Goal: Download file/media

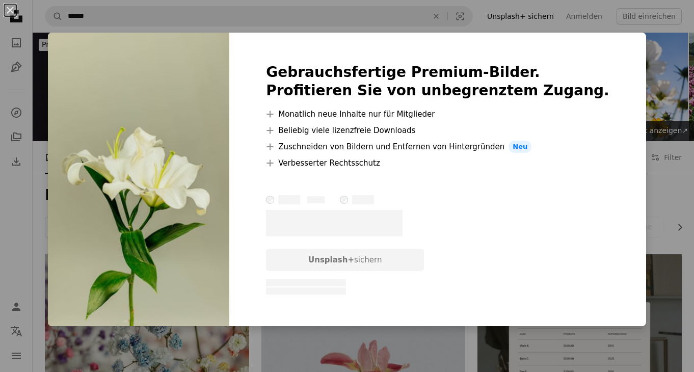
scroll to position [357, 0]
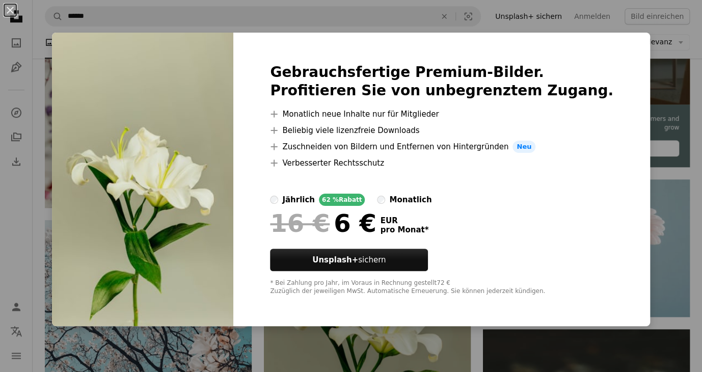
click at [582, 46] on div "Gebrauchsfertige Premium-Bilder. Profitieren Sie von unbegrenztem Zugang. A plu…" at bounding box center [441, 180] width 417 height 294
drag, startPoint x: 296, startPoint y: 319, endPoint x: 288, endPoint y: 310, distance: 11.9
click at [296, 316] on div "Gebrauchsfertige Premium-Bilder. Profitieren Sie von unbegrenztem Zugang. A plu…" at bounding box center [441, 180] width 417 height 294
click at [163, 59] on img at bounding box center [142, 180] width 181 height 294
click at [128, 52] on img at bounding box center [142, 180] width 181 height 294
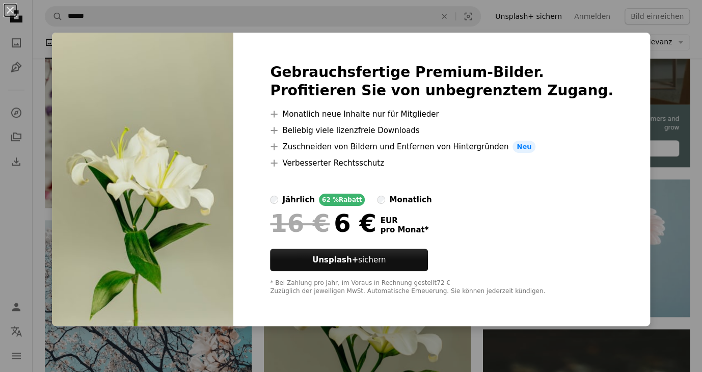
click at [594, 67] on div "Gebrauchsfertige Premium-Bilder. Profitieren Sie von unbegrenztem Zugang. A plu…" at bounding box center [441, 180] width 417 height 294
drag, startPoint x: 582, startPoint y: 249, endPoint x: 505, endPoint y: 281, distance: 83.4
click at [582, 249] on div "Gebrauchsfertige Premium-Bilder. Profitieren Sie von unbegrenztem Zugang. A plu…" at bounding box center [441, 180] width 417 height 294
click at [414, 309] on div "Gebrauchsfertige Premium-Bilder. Profitieren Sie von unbegrenztem Zugang. A plu…" at bounding box center [441, 180] width 417 height 294
click at [348, 291] on div "* Bei Zahlung pro Jahr, im Voraus in Rechnung gestellt 72 € Zuzüglich der jewei…" at bounding box center [442, 287] width 344 height 16
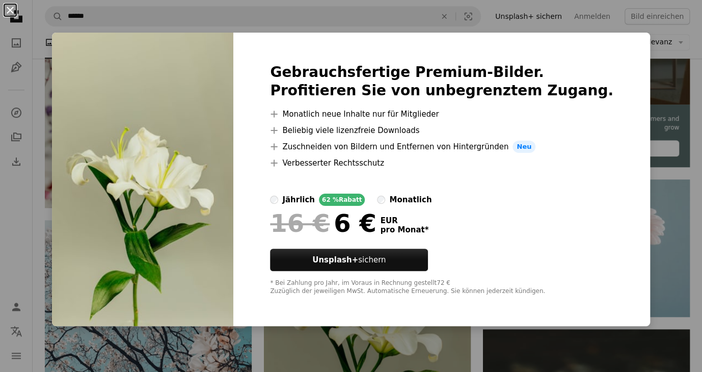
click at [6, 11] on button "An X shape" at bounding box center [10, 10] width 12 height 12
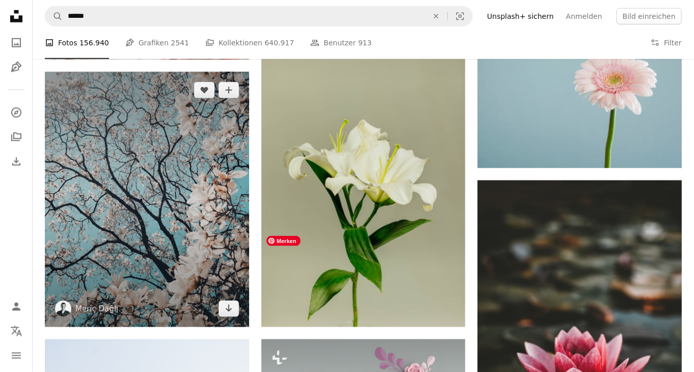
scroll to position [510, 0]
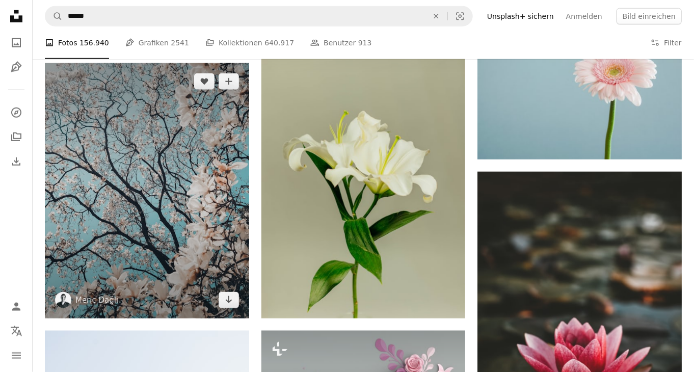
click at [120, 109] on img at bounding box center [147, 190] width 204 height 255
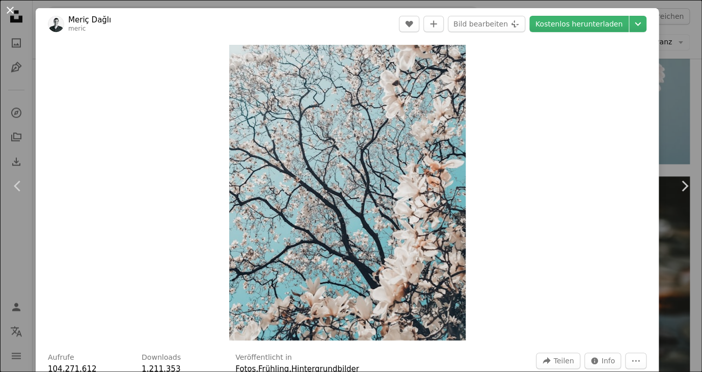
click at [11, 10] on button "An X shape" at bounding box center [10, 10] width 12 height 12
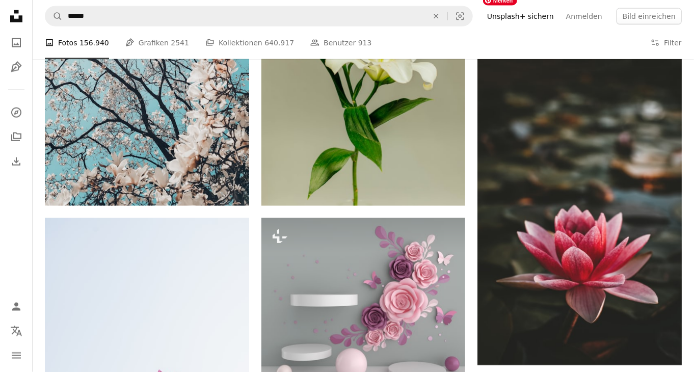
scroll to position [612, 0]
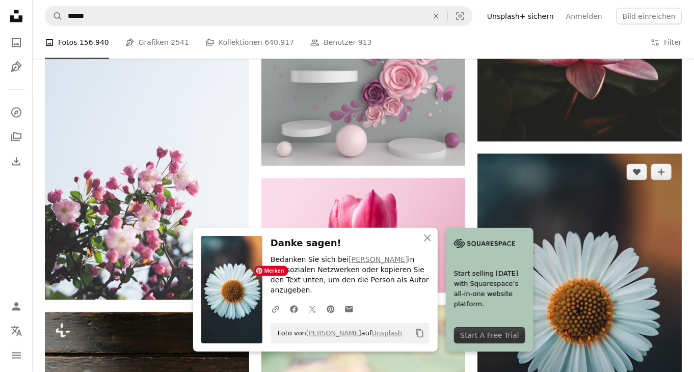
scroll to position [867, 0]
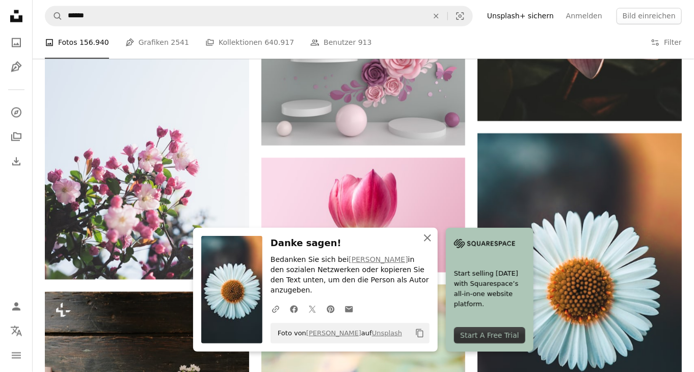
click at [434, 243] on icon "An X shape" at bounding box center [428, 238] width 12 height 12
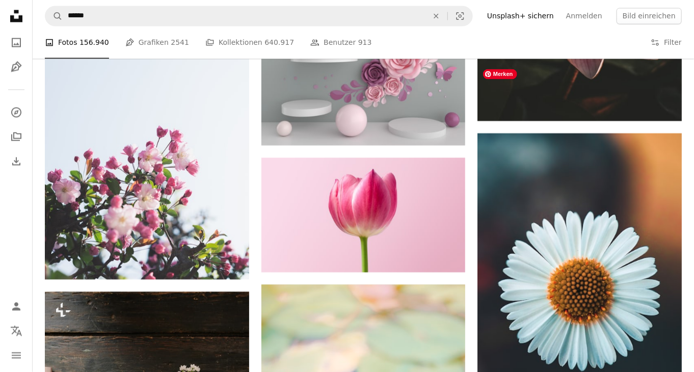
scroll to position [1070, 0]
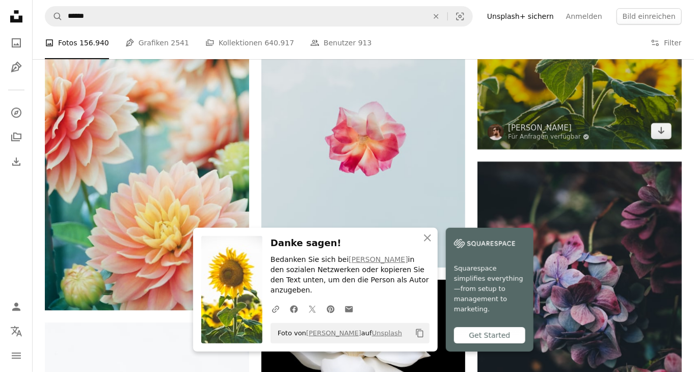
scroll to position [1478, 0]
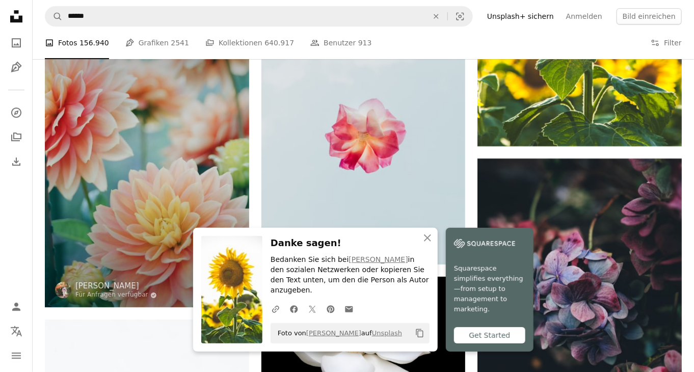
click at [225, 282] on icon "Arrow pointing down" at bounding box center [229, 288] width 8 height 12
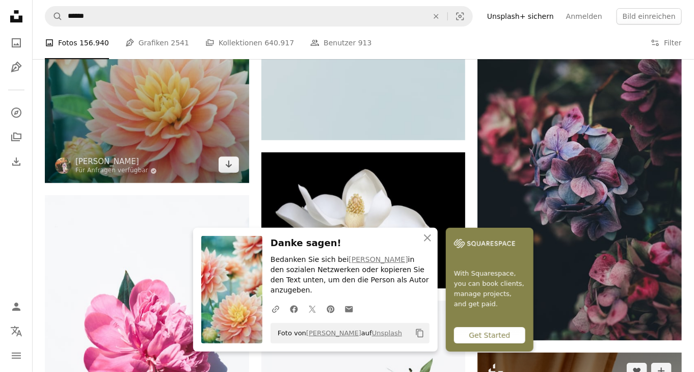
scroll to position [1682, 0]
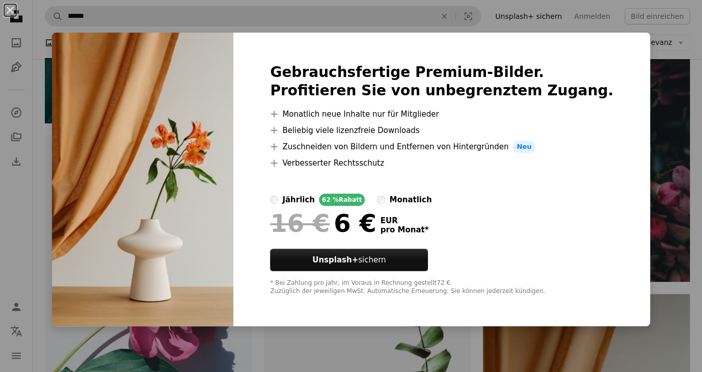
click at [213, 9] on div "An X shape Gebrauchsfertige Premium-Bilder. Profitieren Sie von unbegrenztem Zu…" at bounding box center [351, 186] width 702 height 372
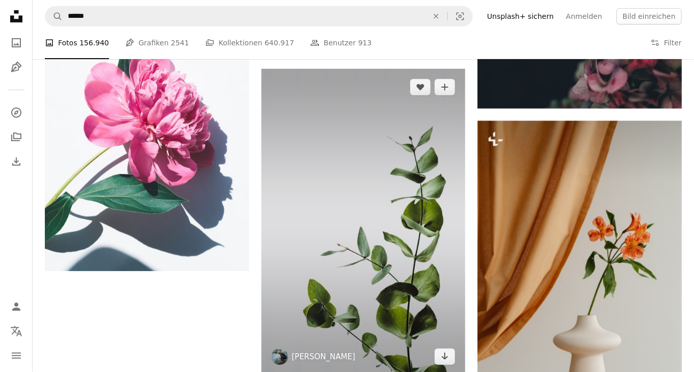
scroll to position [1835, 0]
click at [441, 350] on icon "Arrow pointing down" at bounding box center [445, 356] width 8 height 12
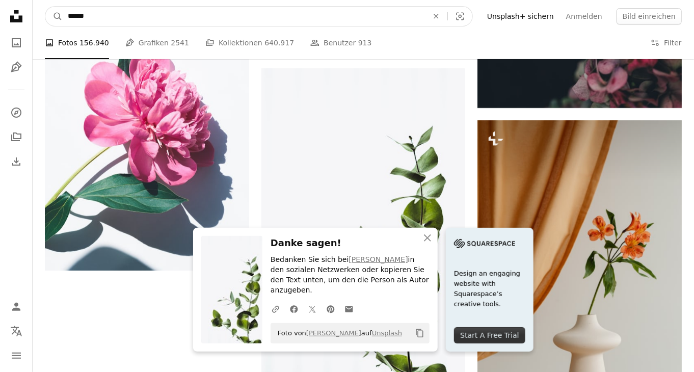
click at [197, 15] on input "******" at bounding box center [244, 16] width 362 height 19
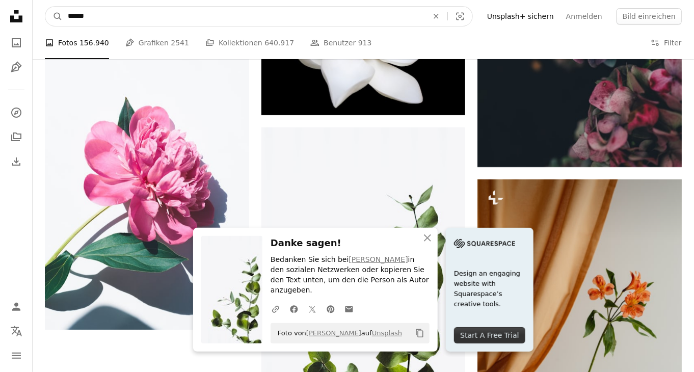
scroll to position [1668, 0]
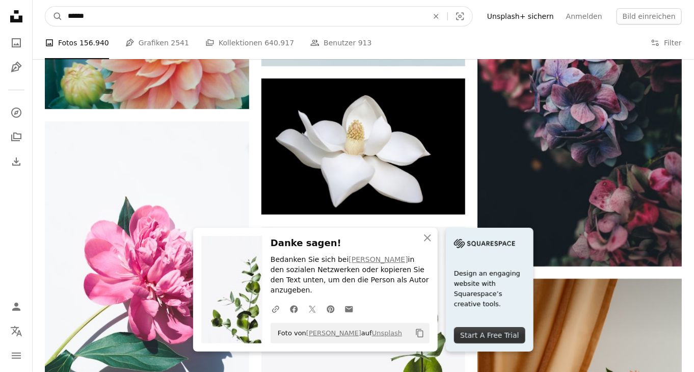
drag, startPoint x: 134, startPoint y: 5, endPoint x: 62, endPoint y: 3, distance: 71.9
click at [62, 2] on nav "A magnifying glass ****** An X shape Visual search Filters Unsplash+ sichern An…" at bounding box center [364, 16] width 662 height 33
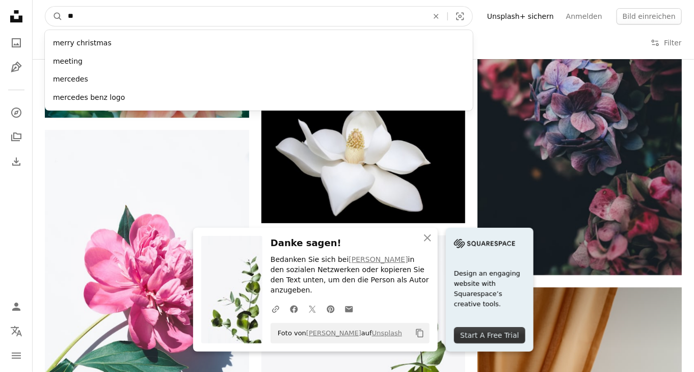
type input "*"
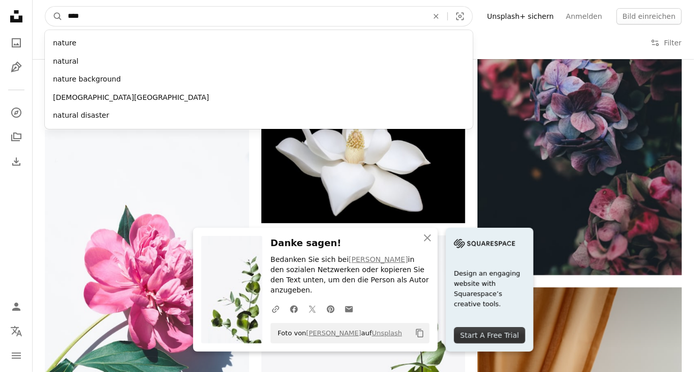
type input "*****"
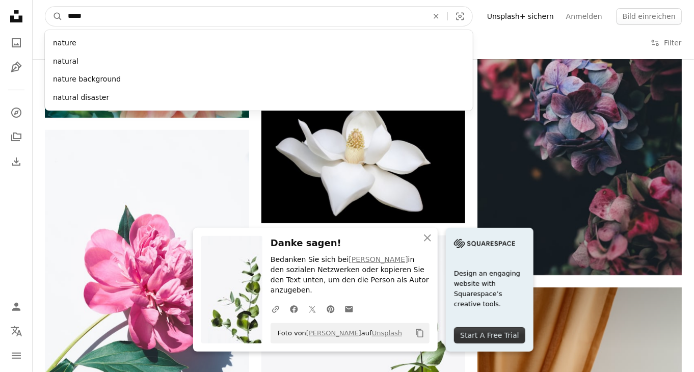
click button "A magnifying glass" at bounding box center [53, 16] width 17 height 19
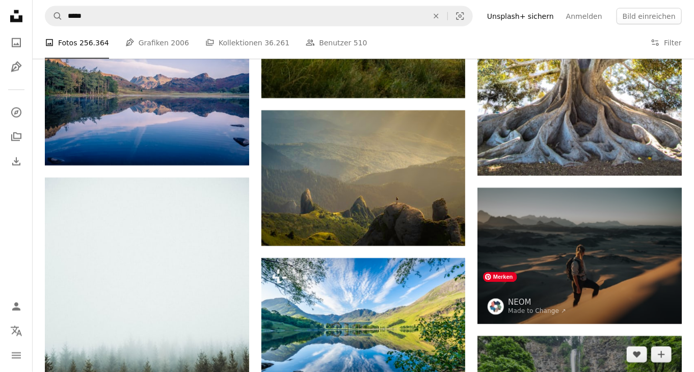
scroll to position [765, 0]
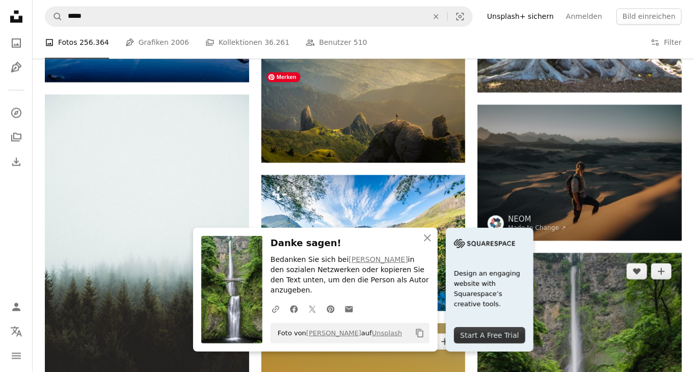
scroll to position [1020, 0]
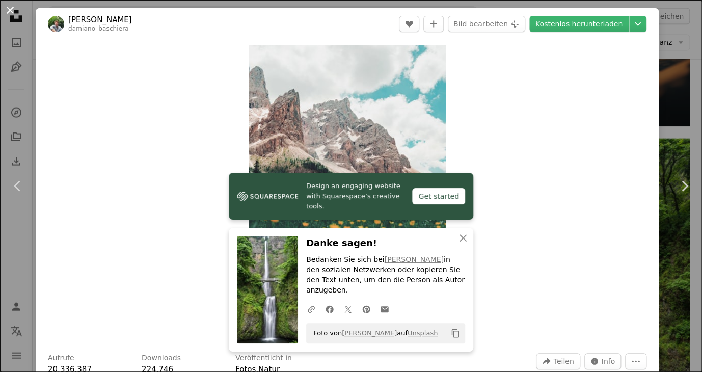
click at [8, 10] on button "An X shape" at bounding box center [10, 10] width 12 height 12
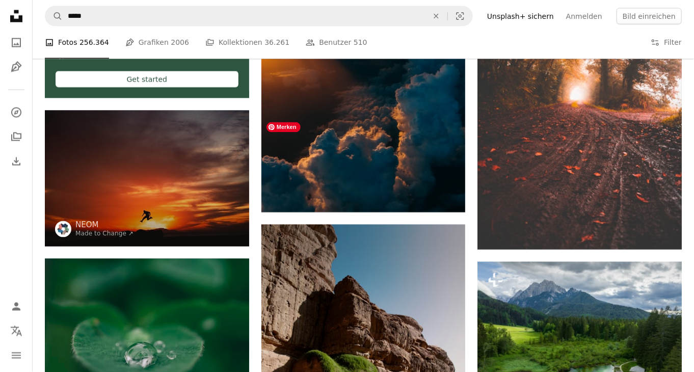
scroll to position [2549, 0]
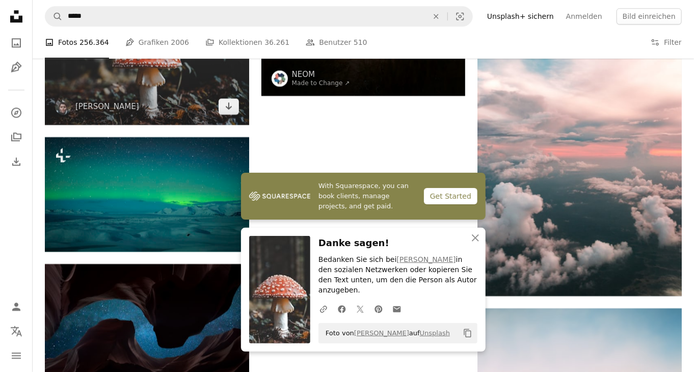
scroll to position [3008, 0]
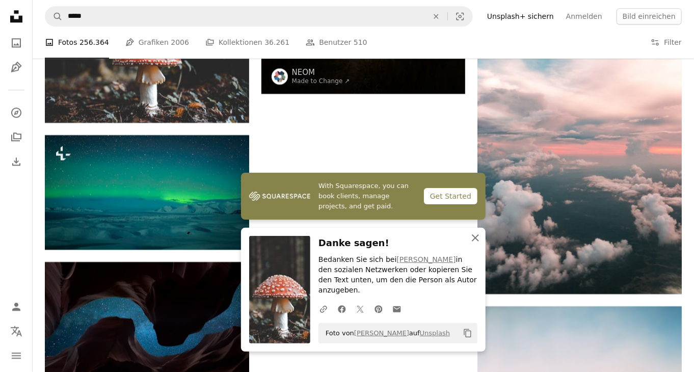
click at [478, 244] on icon "An X shape" at bounding box center [475, 238] width 12 height 12
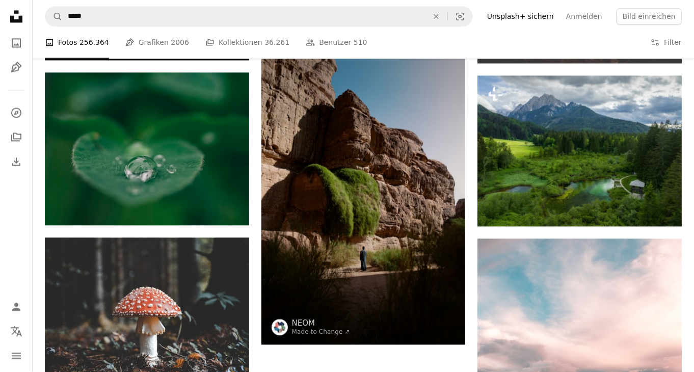
scroll to position [2749, 0]
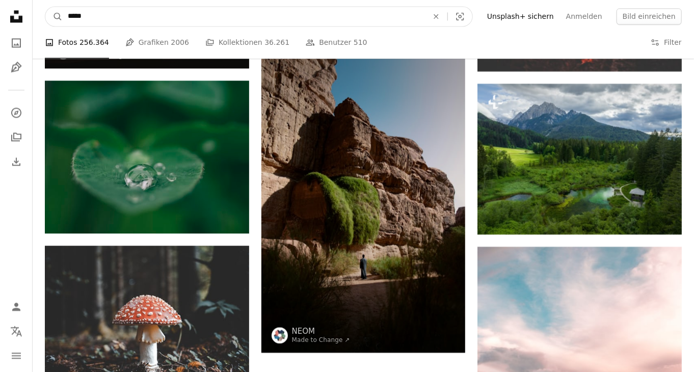
click at [118, 17] on input "*****" at bounding box center [244, 16] width 362 height 19
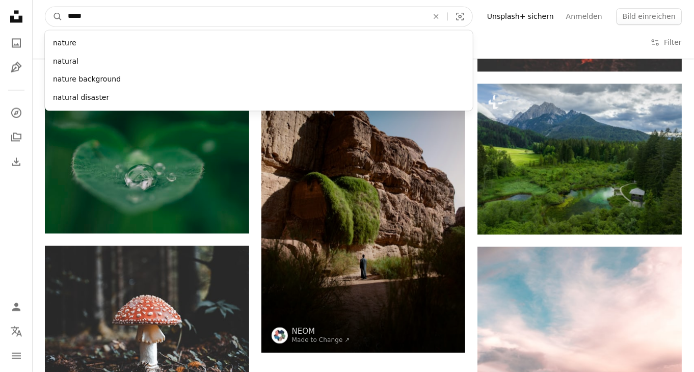
drag, startPoint x: 118, startPoint y: 17, endPoint x: -1, endPoint y: 25, distance: 119.1
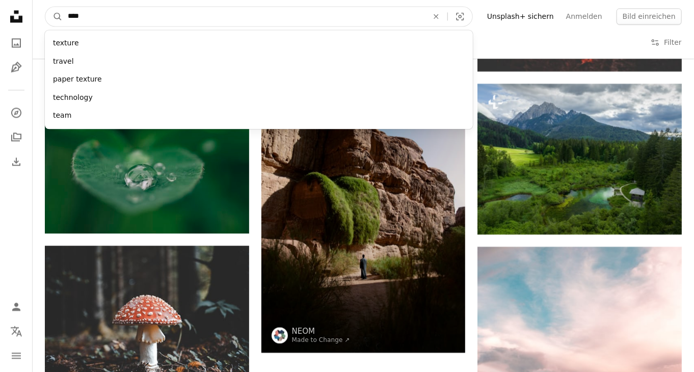
type input "*****"
click button "A magnifying glass" at bounding box center [53, 16] width 17 height 19
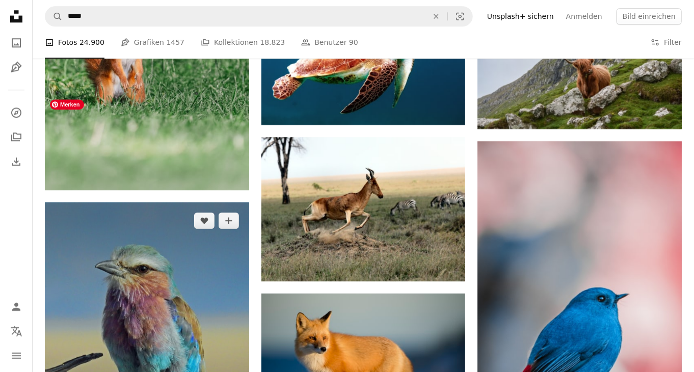
scroll to position [1325, 0]
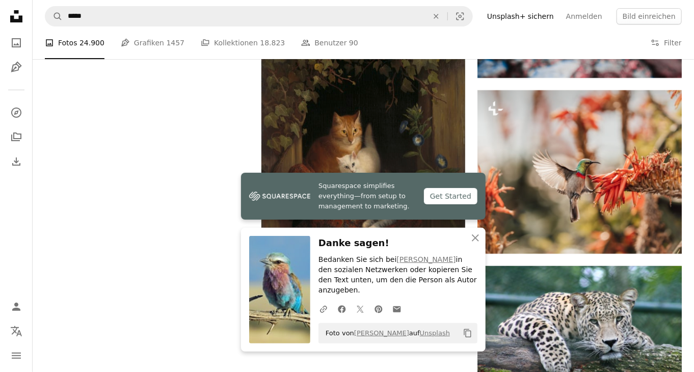
scroll to position [1753, 0]
click at [472, 244] on icon "An X shape" at bounding box center [475, 238] width 12 height 12
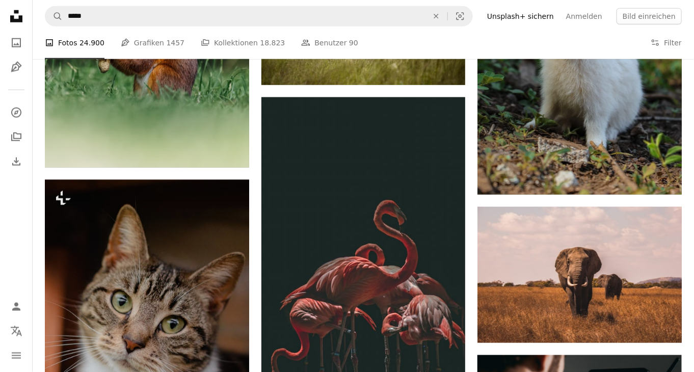
scroll to position [3995, 0]
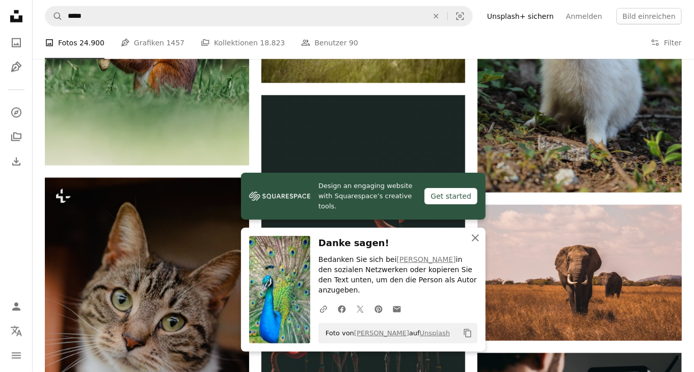
click at [471, 244] on icon "An X shape" at bounding box center [475, 238] width 12 height 12
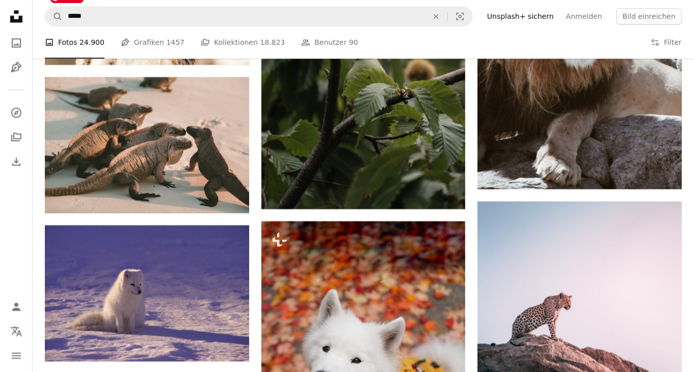
scroll to position [6340, 0]
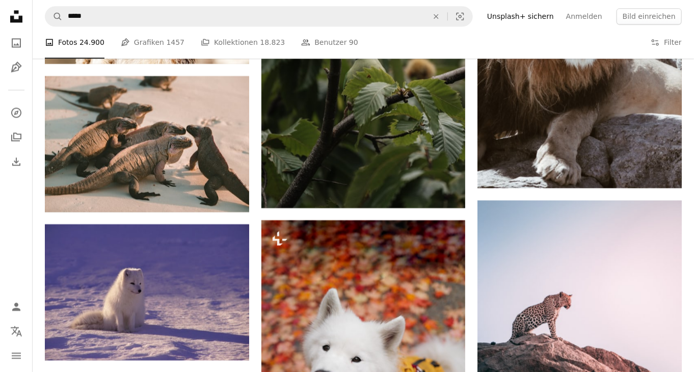
drag, startPoint x: 226, startPoint y: 330, endPoint x: 230, endPoint y: 326, distance: 5.4
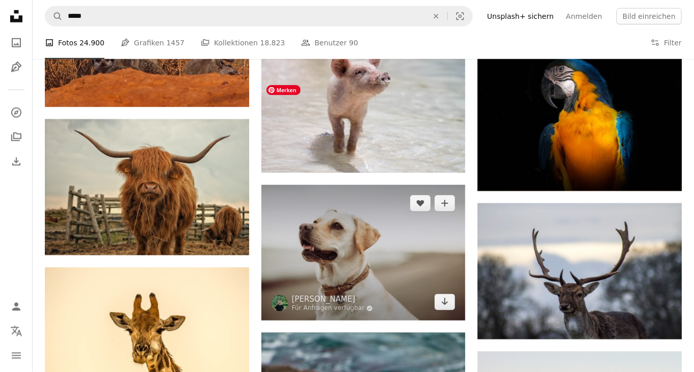
scroll to position [9399, 0]
